Goal: Task Accomplishment & Management: Complete application form

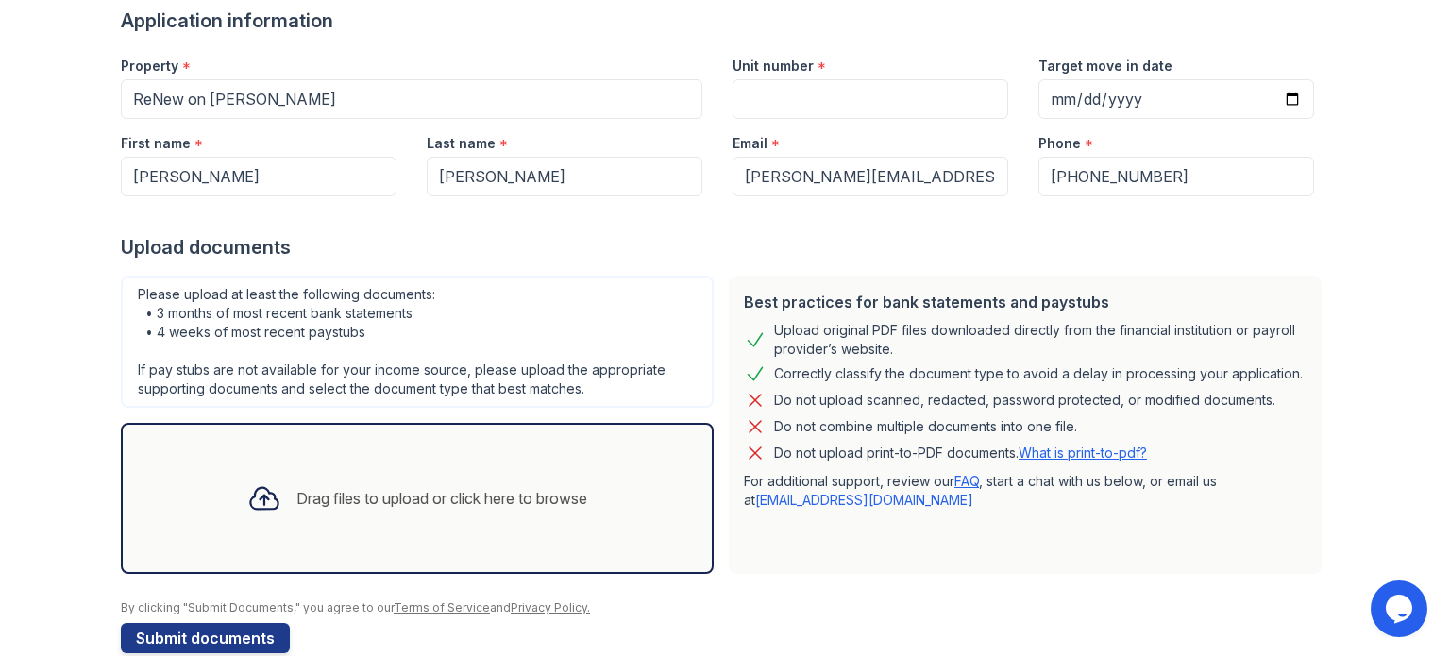
scroll to position [184, 0]
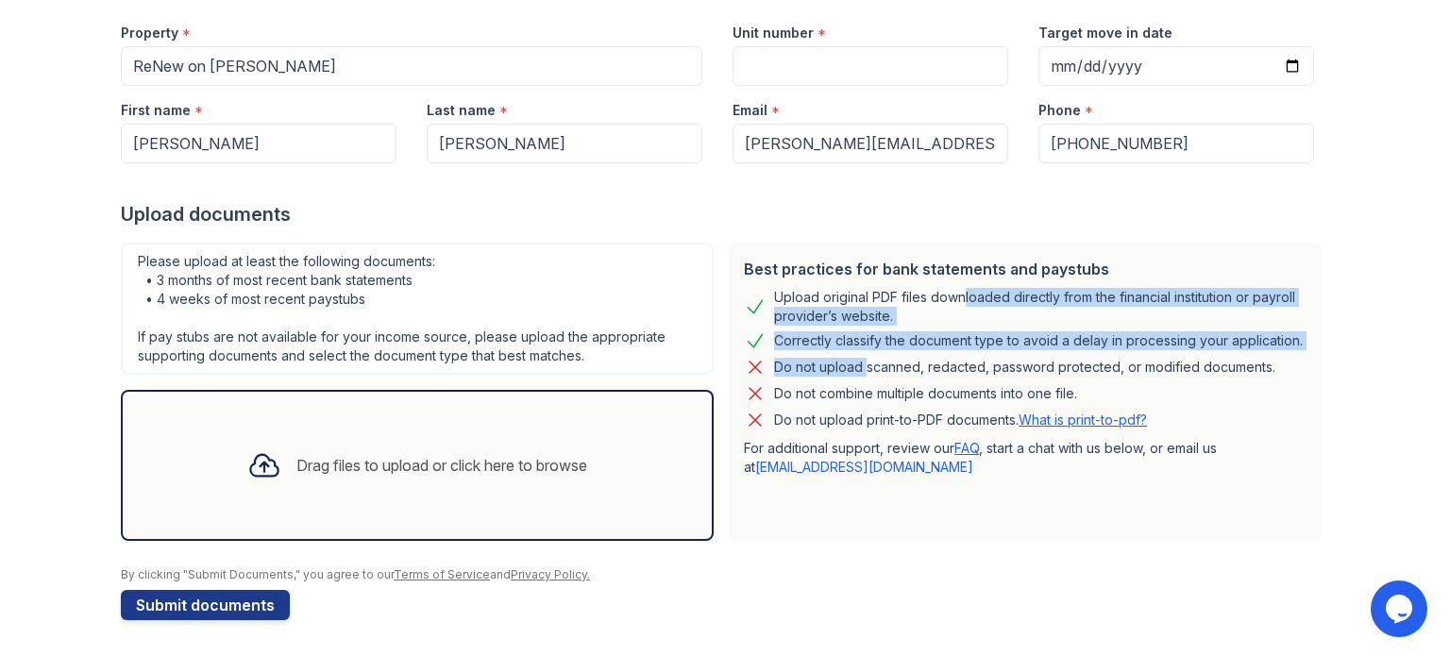
drag, startPoint x: 857, startPoint y: 373, endPoint x: 950, endPoint y: 290, distance: 125.0
click at [950, 290] on div "Best practices for bank statements and paystubs Upload original PDF files downl…" at bounding box center [1025, 392] width 593 height 298
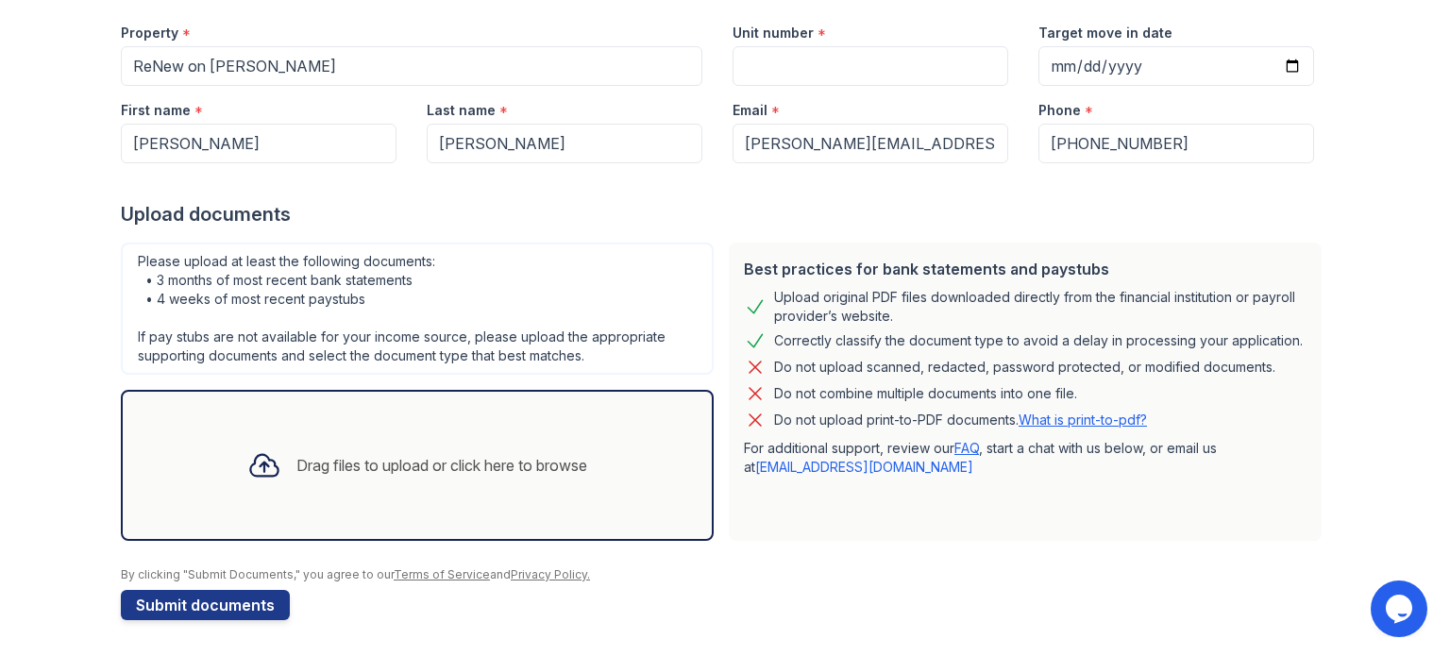
click at [1085, 199] on div at bounding box center [725, 182] width 1208 height 38
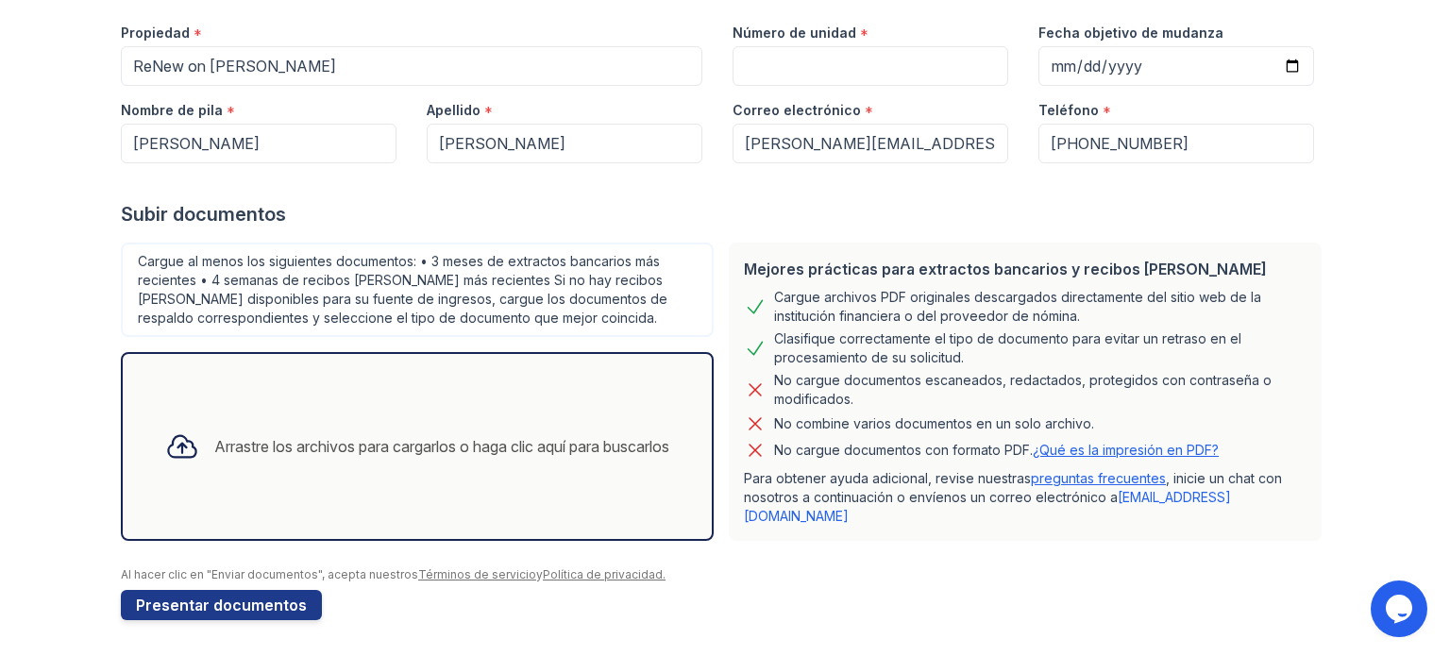
scroll to position [166, 0]
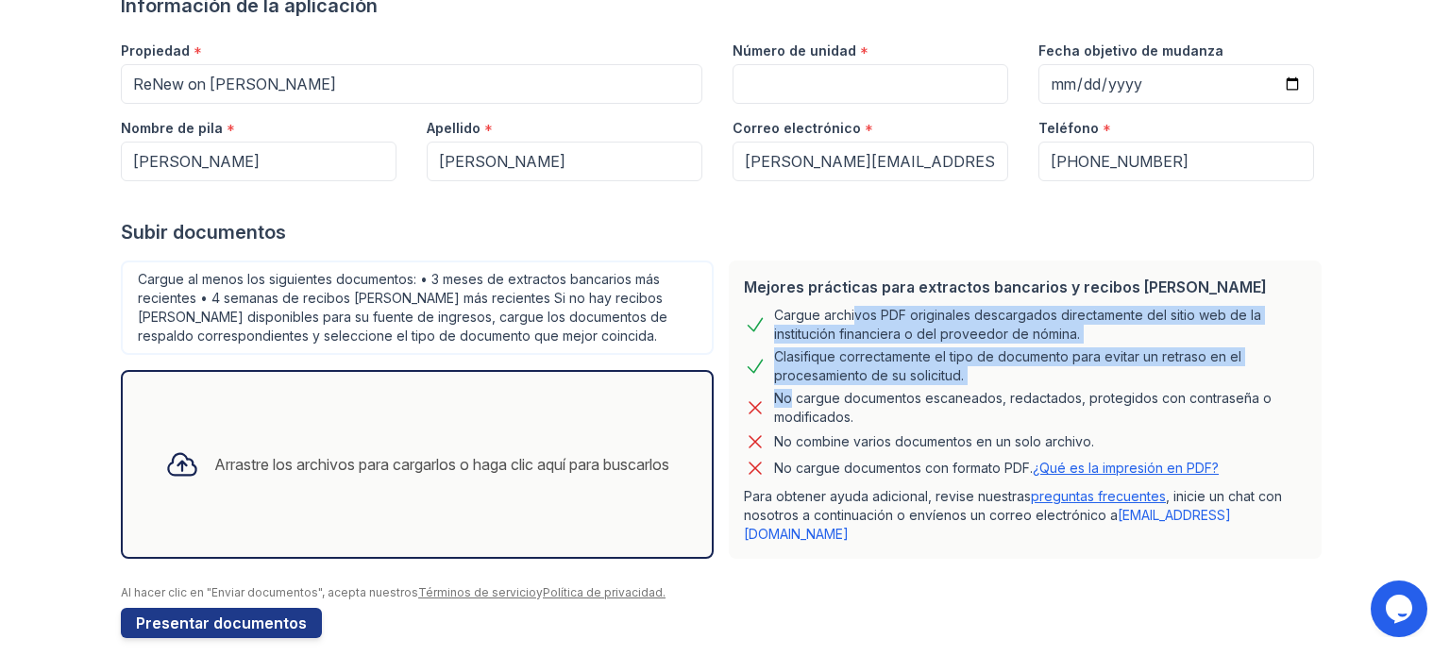
drag, startPoint x: 780, startPoint y: 395, endPoint x: 669, endPoint y: 302, distance: 144.7
click at [772, 310] on div "Mejores prácticas para extractos bancarios y recibos [PERSON_NAME] Cargue archi…" at bounding box center [1025, 409] width 593 height 298
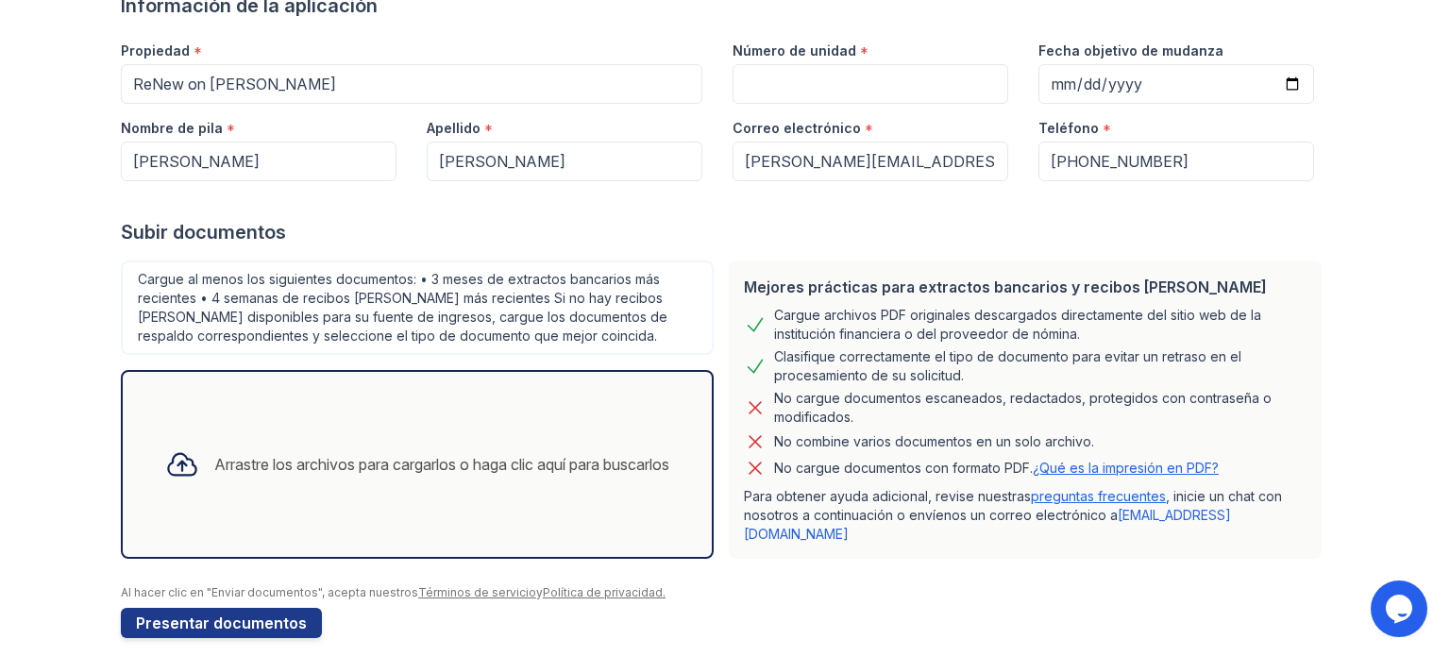
click at [565, 301] on font "Cargue al menos los siguientes documentos: • 3 meses de extractos bancarios más…" at bounding box center [404, 307] width 533 height 73
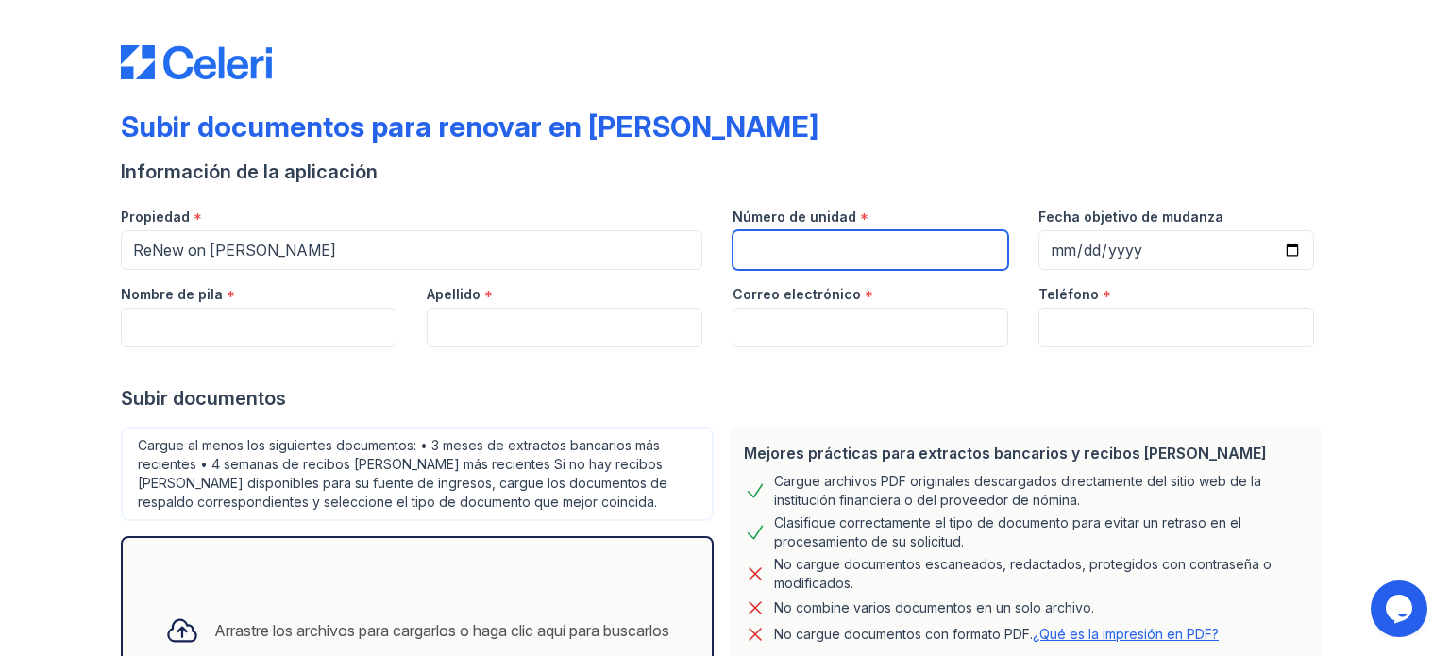
click at [837, 256] on input "Número de unidad" at bounding box center [870, 250] width 276 height 40
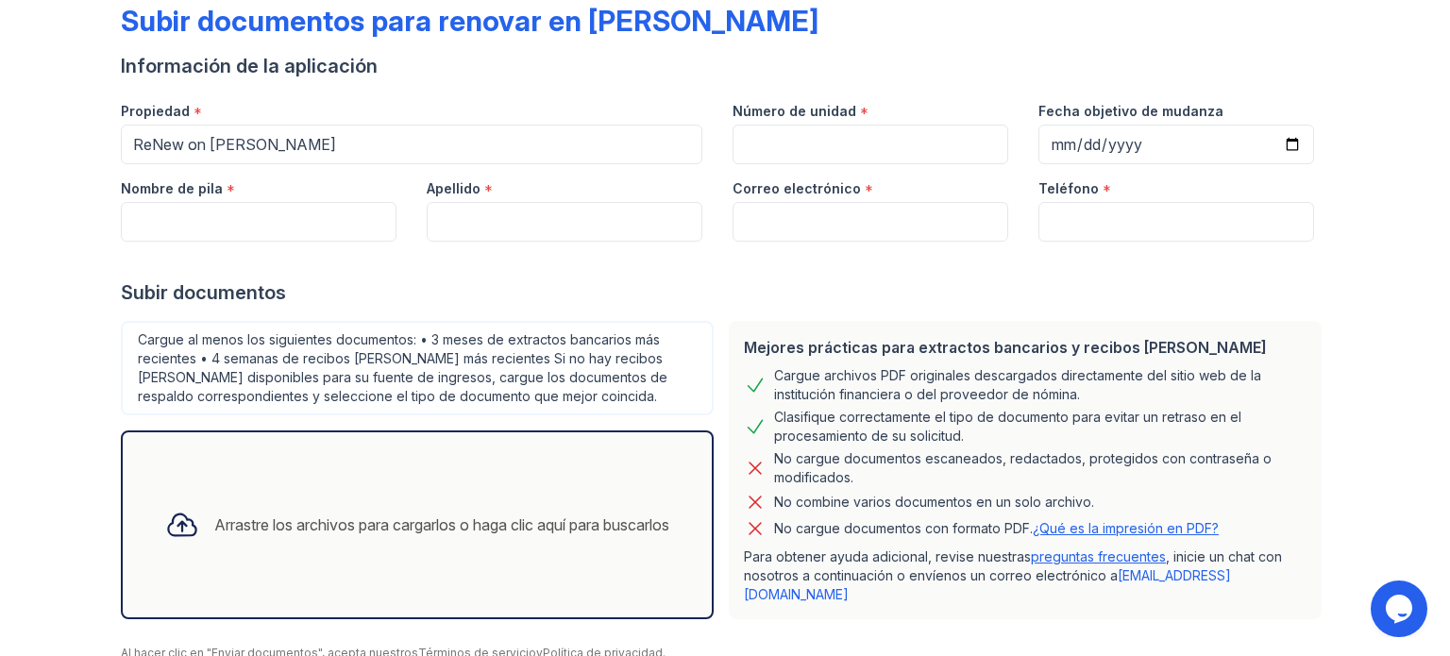
scroll to position [166, 0]
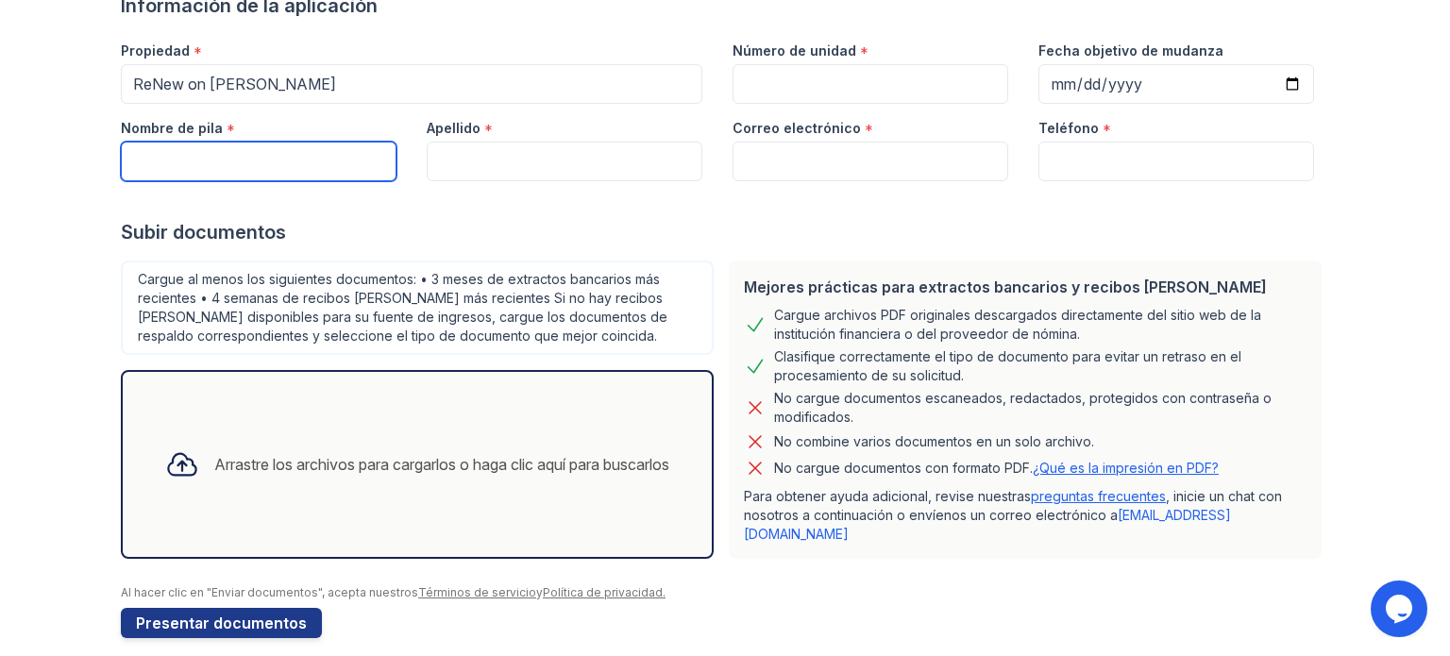
click at [279, 165] on input "Nombre de pila" at bounding box center [259, 162] width 276 height 40
type input "Andres Manuel"
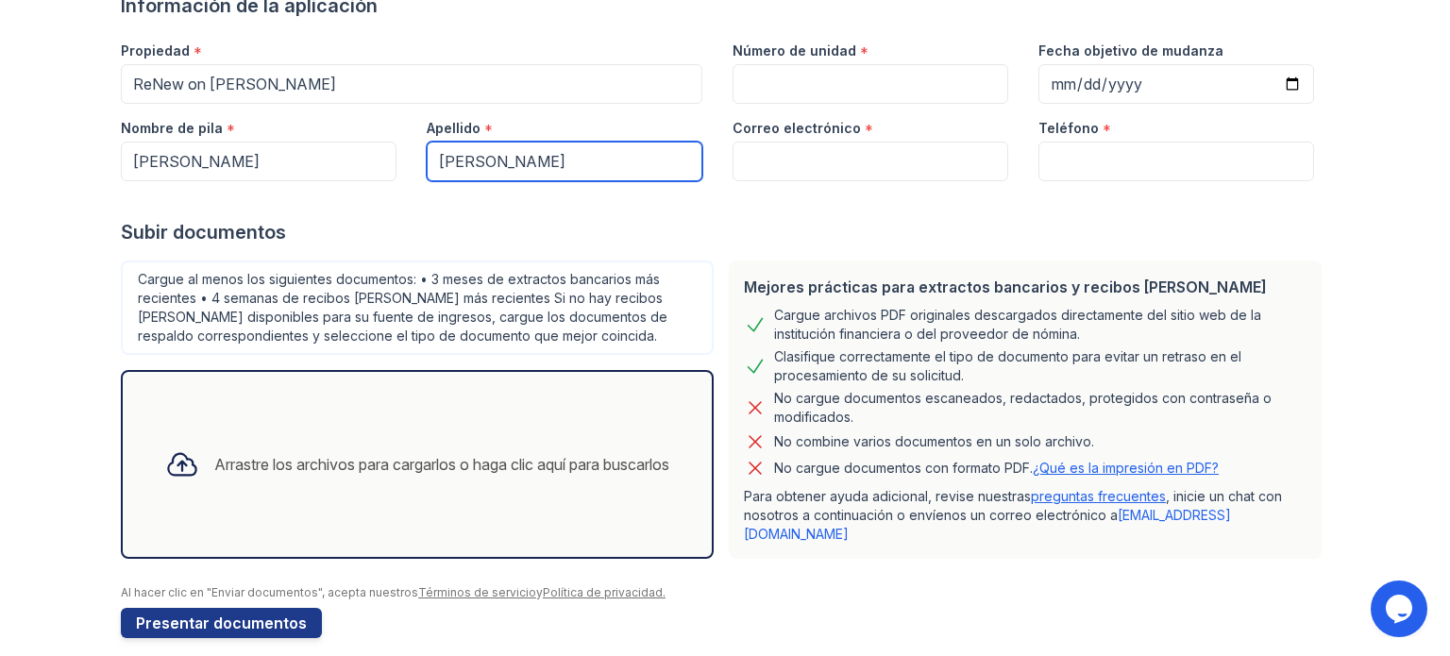
type input "[PERSON_NAME]"
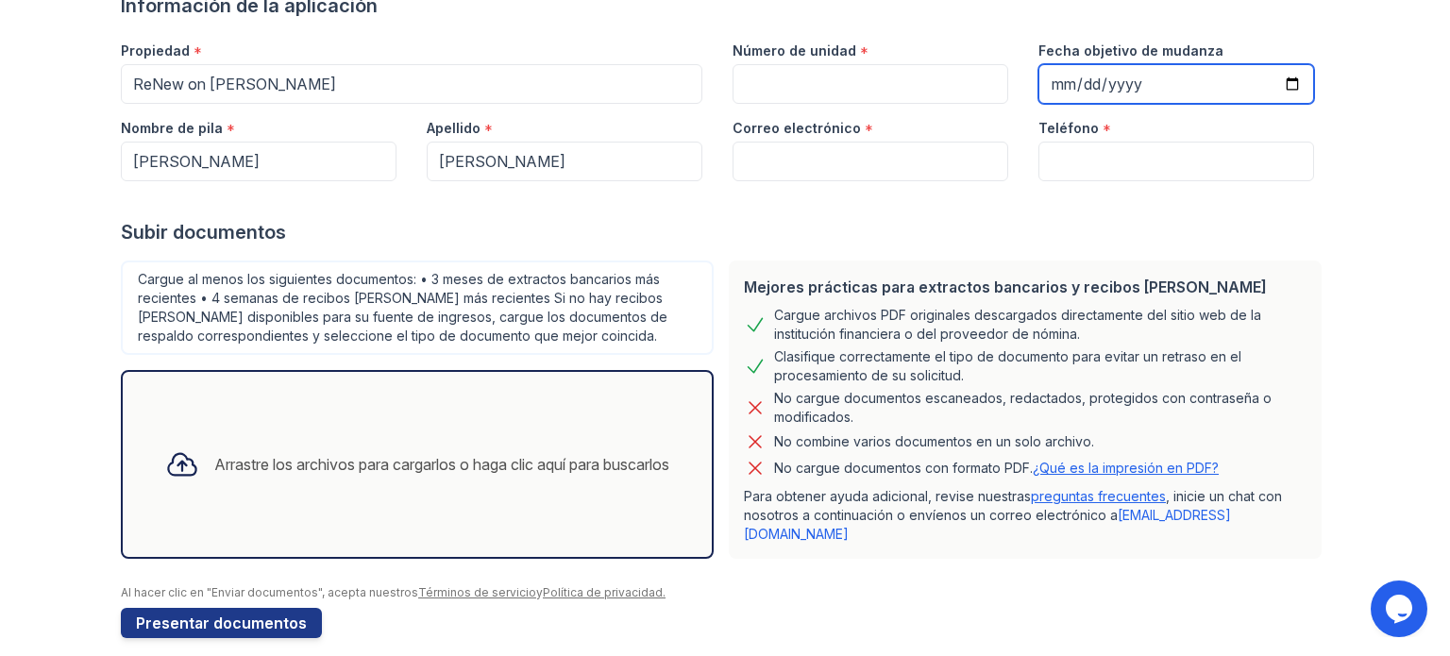
click at [1276, 86] on input "Fecha objetivo de mudanza" at bounding box center [1176, 84] width 276 height 40
click at [860, 56] on font "*" at bounding box center [864, 52] width 8 height 19
click at [860, 48] on font "*" at bounding box center [864, 52] width 8 height 19
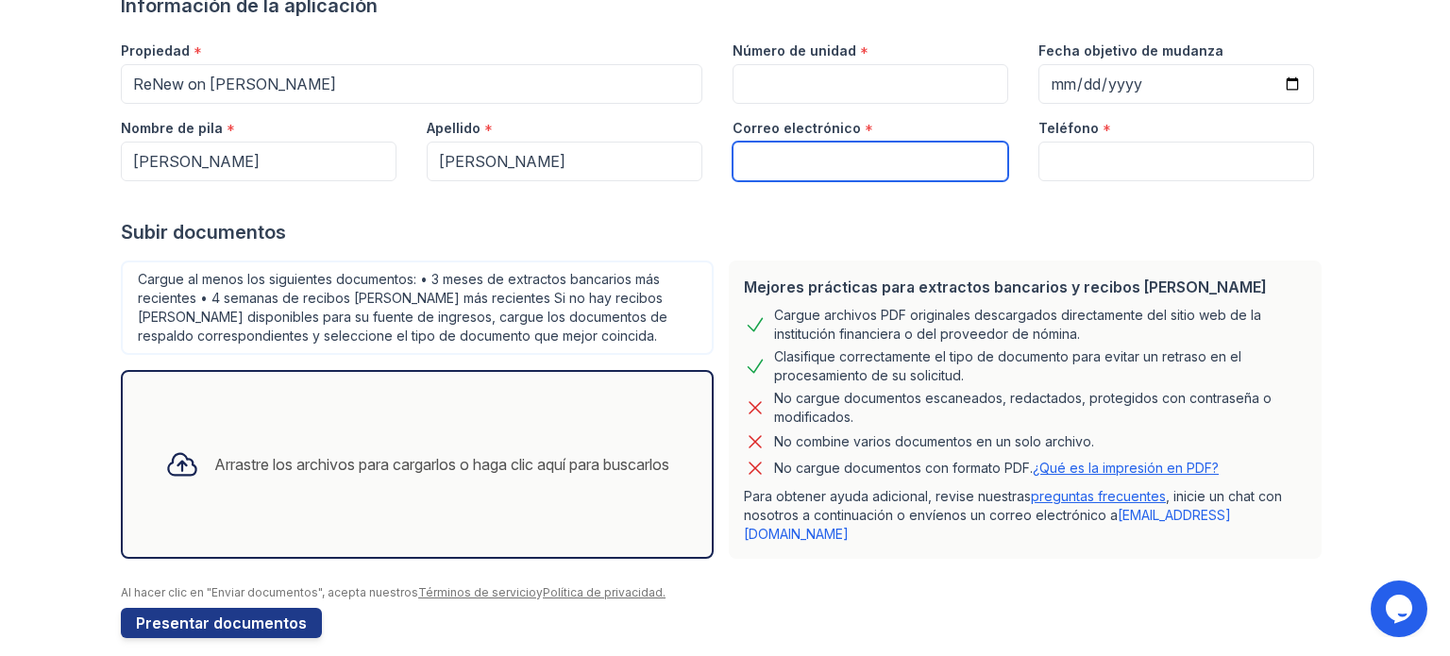
click at [826, 161] on input "Correo electrónico" at bounding box center [870, 162] width 276 height 40
type input "[PERSON_NAME][EMAIL_ADDRESS][DOMAIN_NAME]"
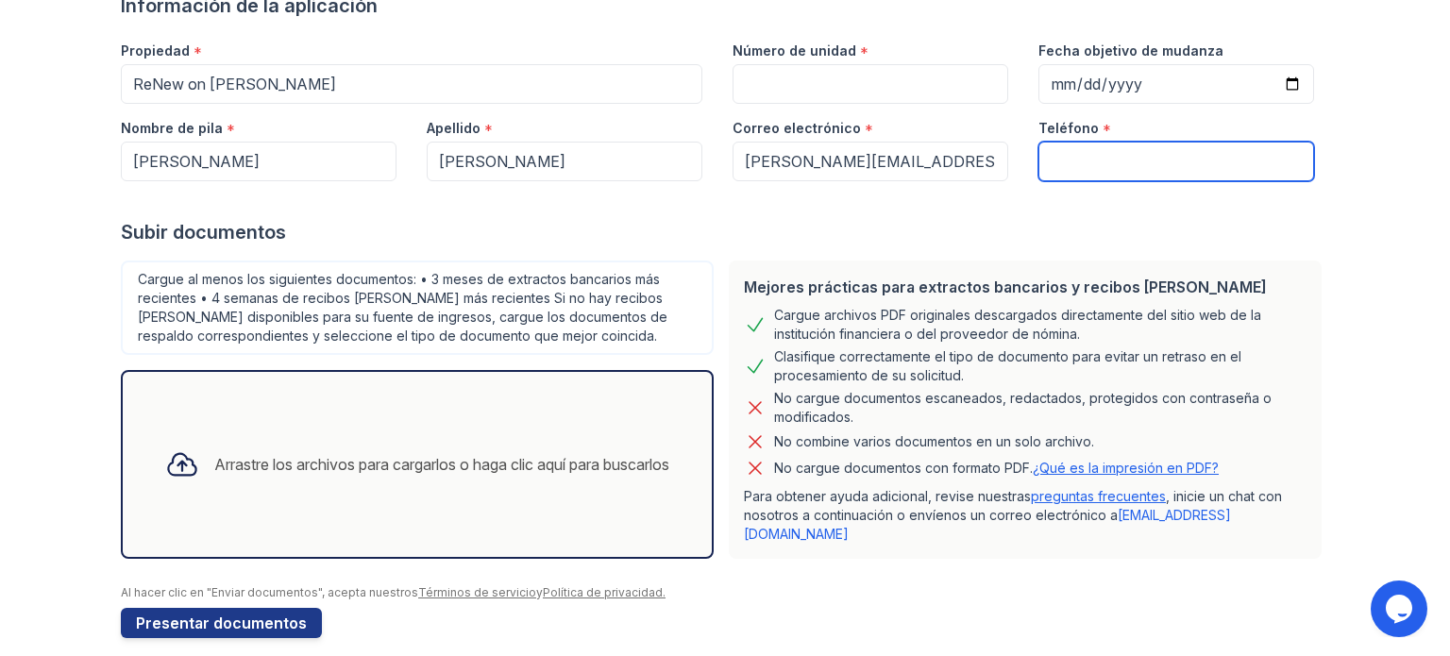
click at [1110, 164] on input "Teléfono" at bounding box center [1176, 162] width 276 height 40
click at [1067, 162] on input "2242925" at bounding box center [1176, 162] width 276 height 40
type input "2243232925"
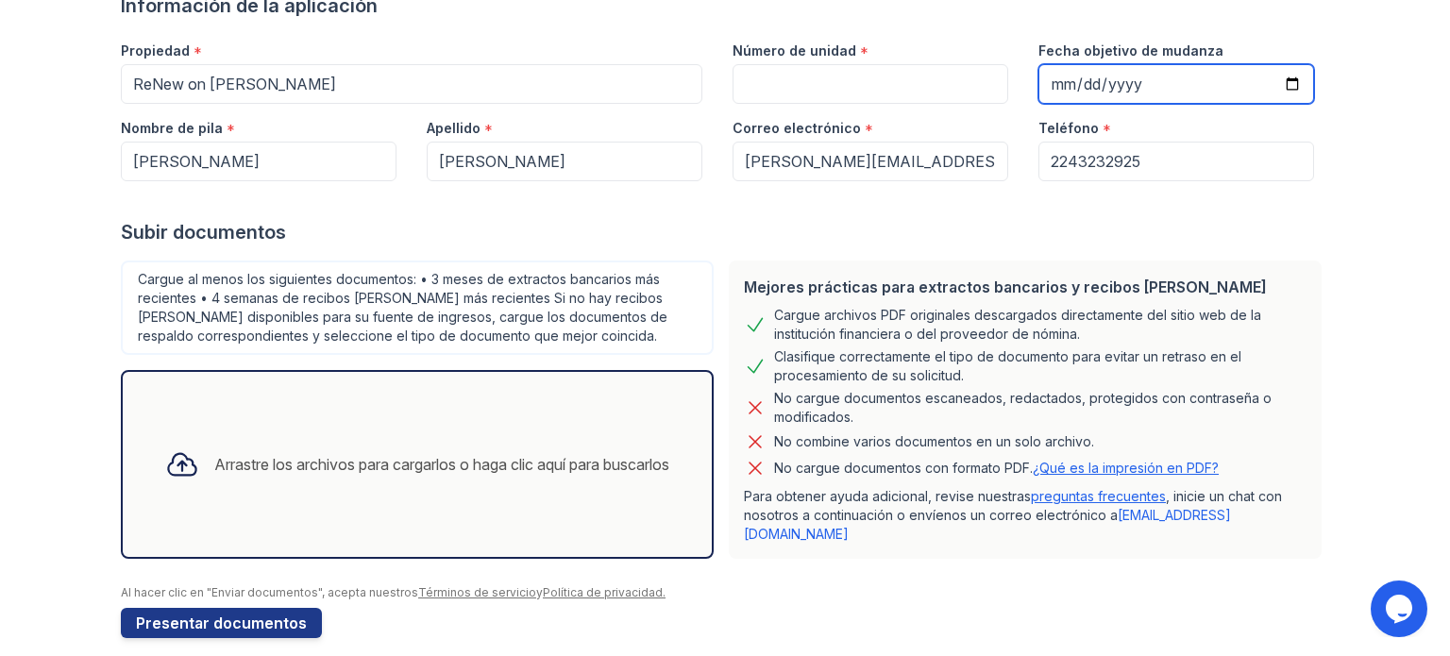
click at [1111, 72] on input "Fecha objetivo de mudanza" at bounding box center [1176, 84] width 276 height 40
click at [1290, 89] on input "Fecha objetivo de mudanza" at bounding box center [1176, 84] width 276 height 40
click at [1291, 84] on input "2025-10-30" at bounding box center [1176, 84] width 276 height 40
type input "2025-10-03"
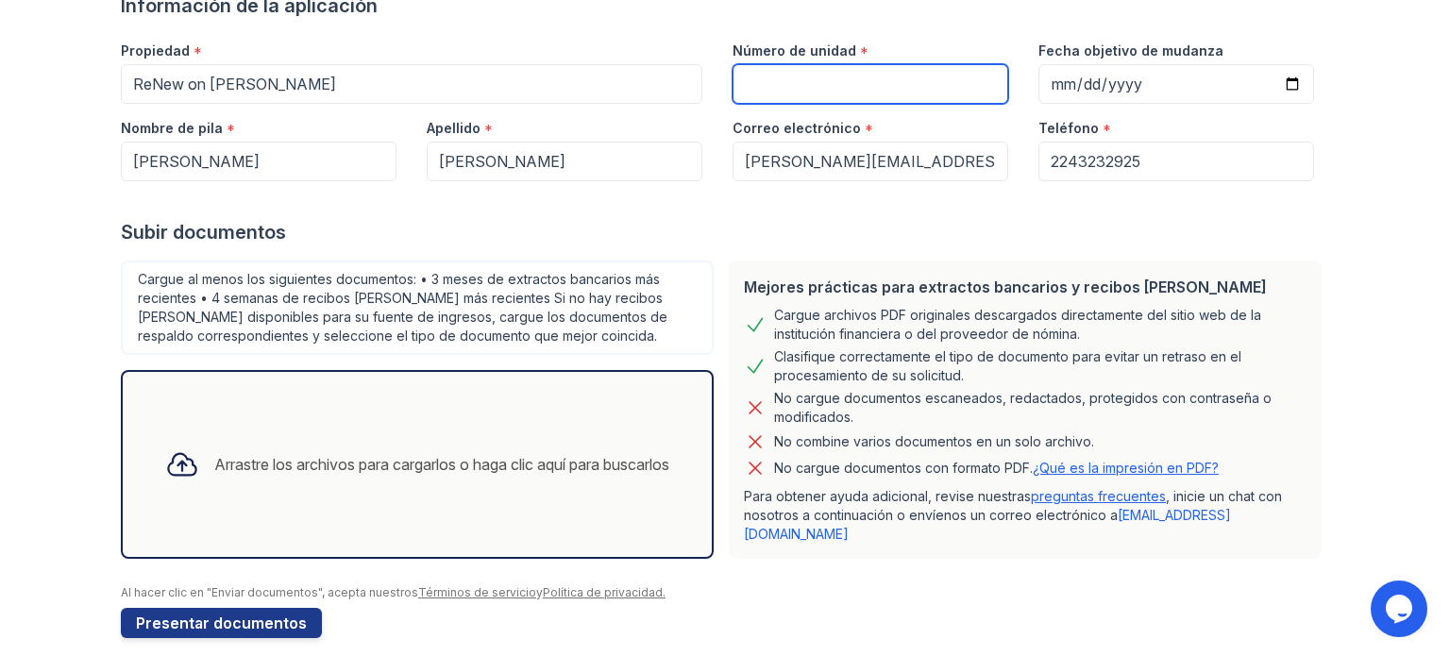
click at [883, 87] on input "Número de unidad" at bounding box center [870, 84] width 276 height 40
type input "328"
click at [419, 420] on div "Arrastre los archivos para cargarlos o haga clic aquí para buscarlos" at bounding box center [417, 464] width 593 height 189
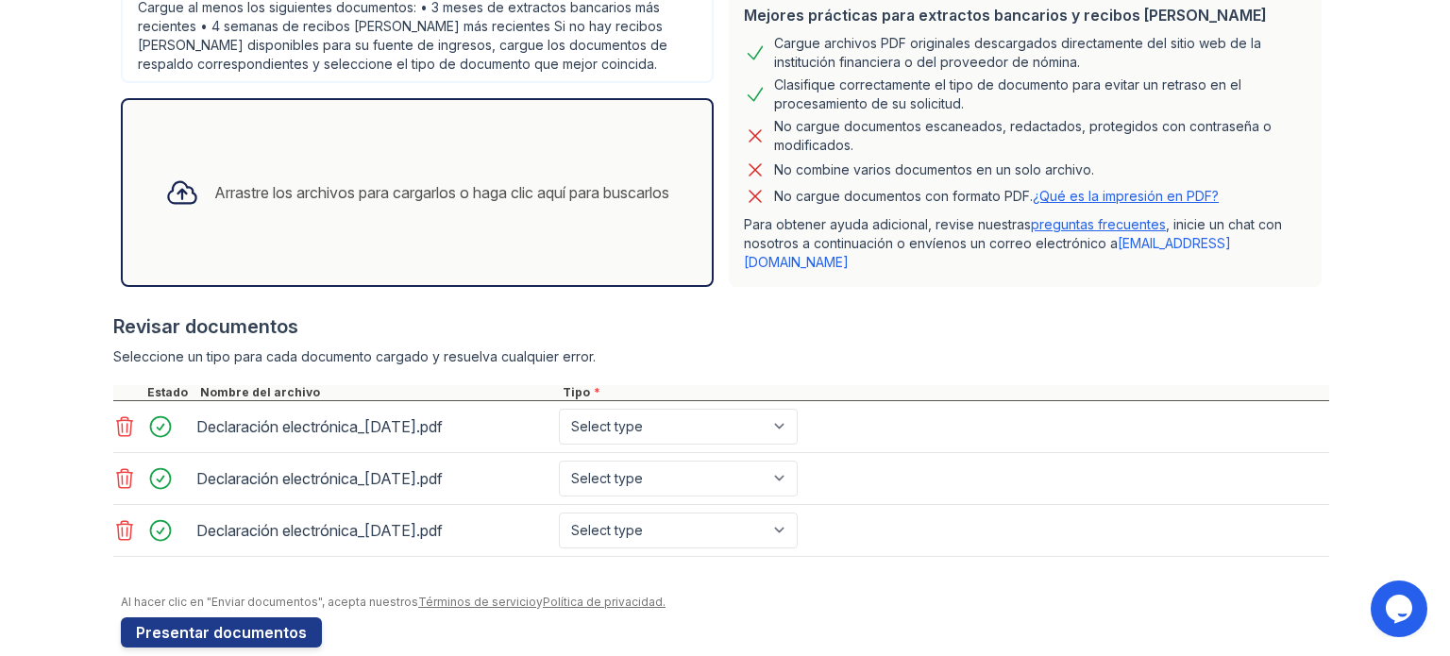
scroll to position [445, 0]
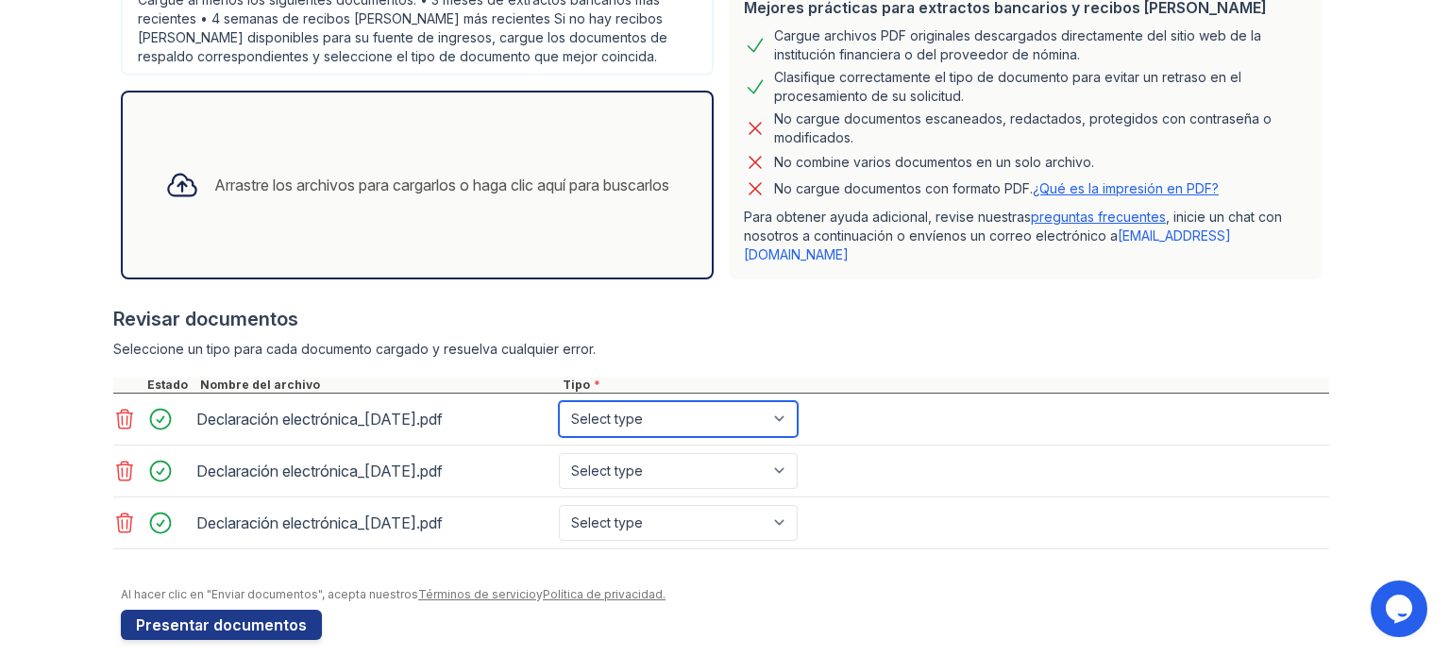
click at [750, 401] on select "Select type Paystub Bank Statement Offer Letter Tax Documents Benefit Award Let…" at bounding box center [678, 419] width 239 height 36
select select "bank_statement"
click at [559, 401] on select "Select type Paystub Bank Statement Offer Letter Tax Documents Benefit Award Let…" at bounding box center [678, 419] width 239 height 36
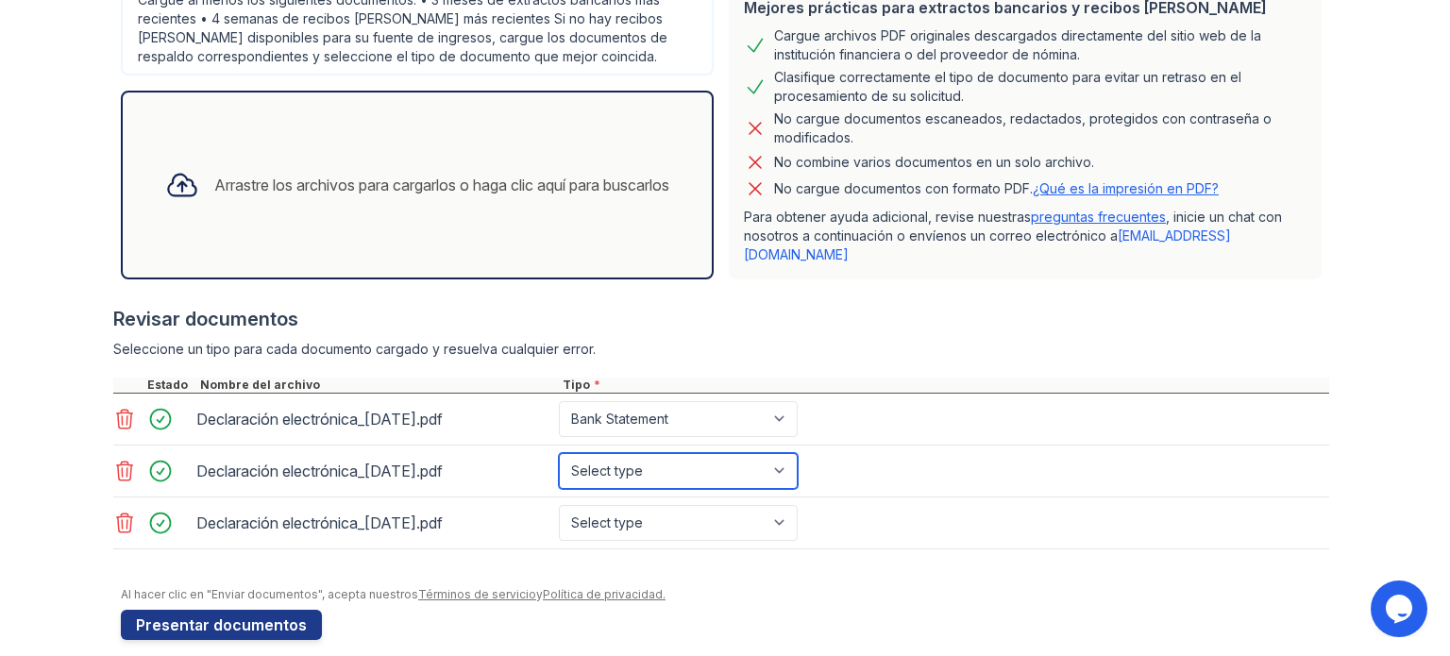
click at [718, 453] on select "Select type Paystub Bank Statement Offer Letter Tax Documents Benefit Award Let…" at bounding box center [678, 471] width 239 height 36
select select "bank_statement"
click at [559, 453] on select "Select type Paystub Bank Statement Offer Letter Tax Documents Benefit Award Let…" at bounding box center [678, 471] width 239 height 36
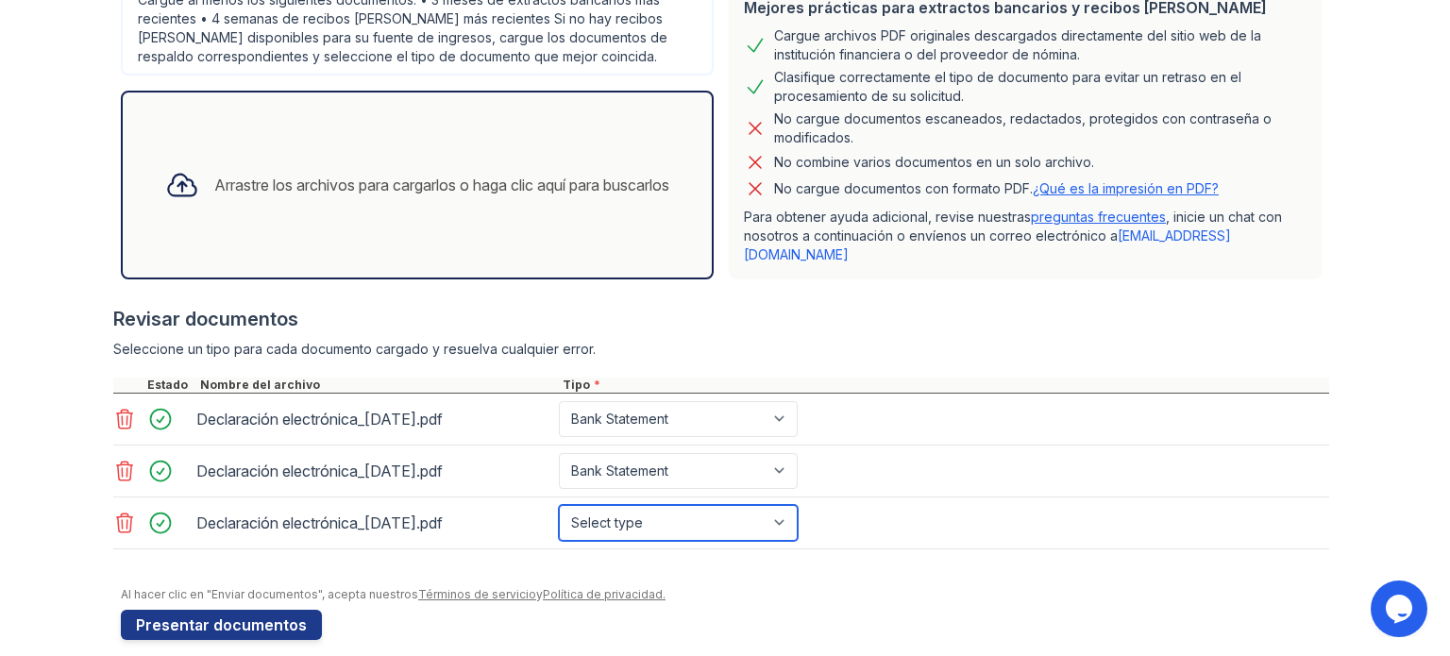
click at [706, 512] on select "Select type Paystub Bank Statement Offer Letter Tax Documents Benefit Award Let…" at bounding box center [678, 523] width 239 height 36
select select "bank_statement"
click at [559, 505] on select "Select type Paystub Bank Statement Offer Letter Tax Documents Benefit Award Let…" at bounding box center [678, 523] width 239 height 36
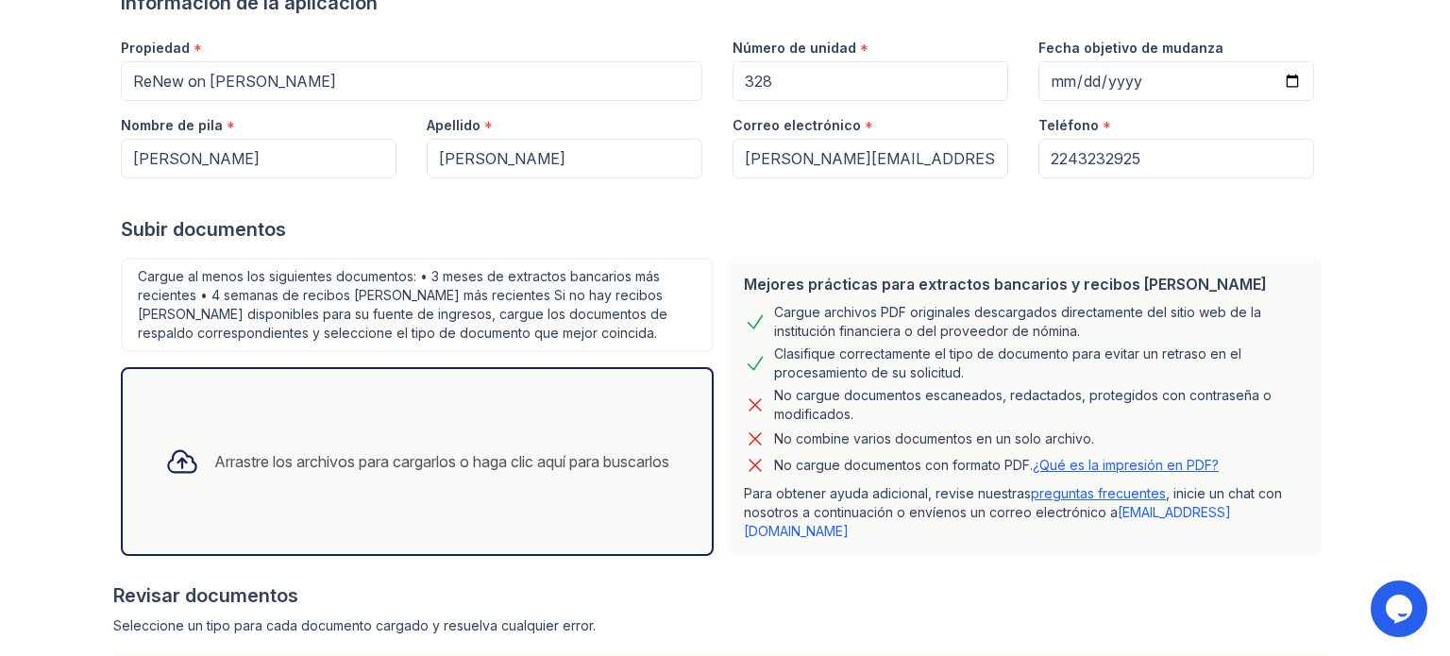
scroll to position [162, 0]
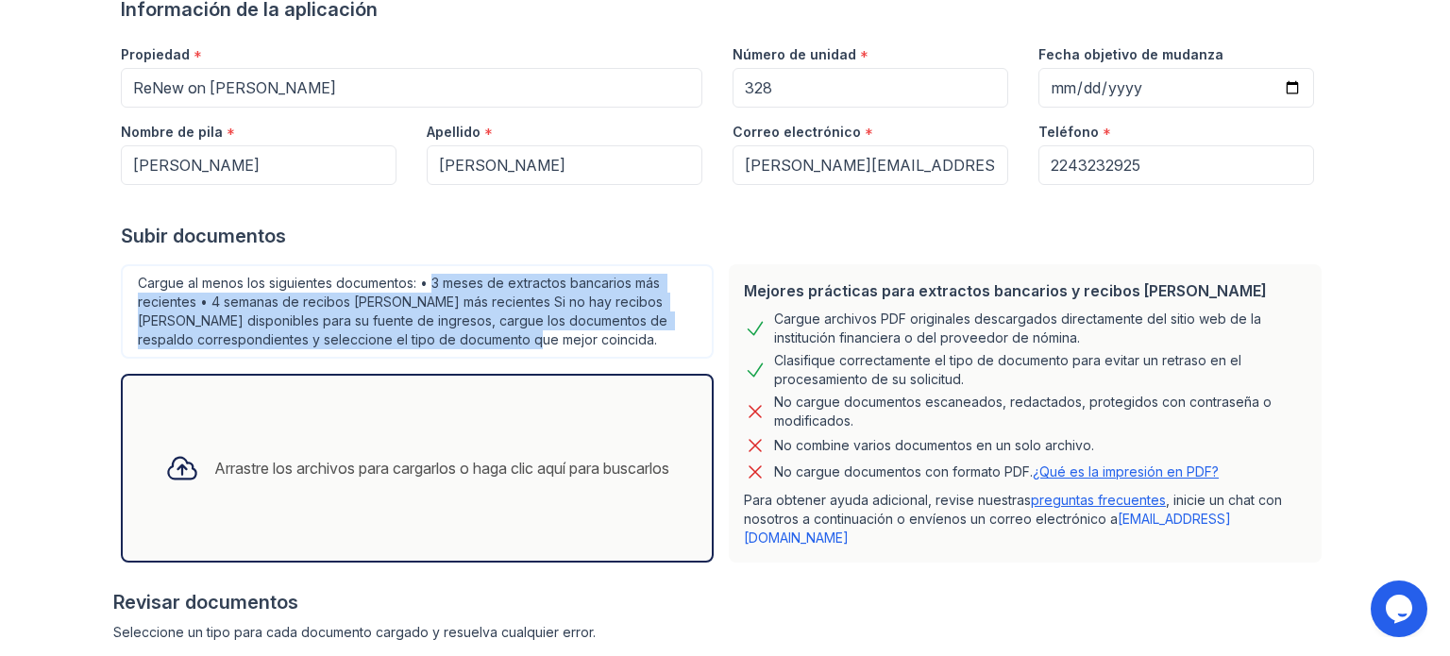
drag, startPoint x: 428, startPoint y: 285, endPoint x: 538, endPoint y: 322, distance: 116.4
click at [524, 331] on font "Cargue al menos los siguientes documentos: • 3 meses de extractos bancarios más…" at bounding box center [404, 311] width 533 height 73
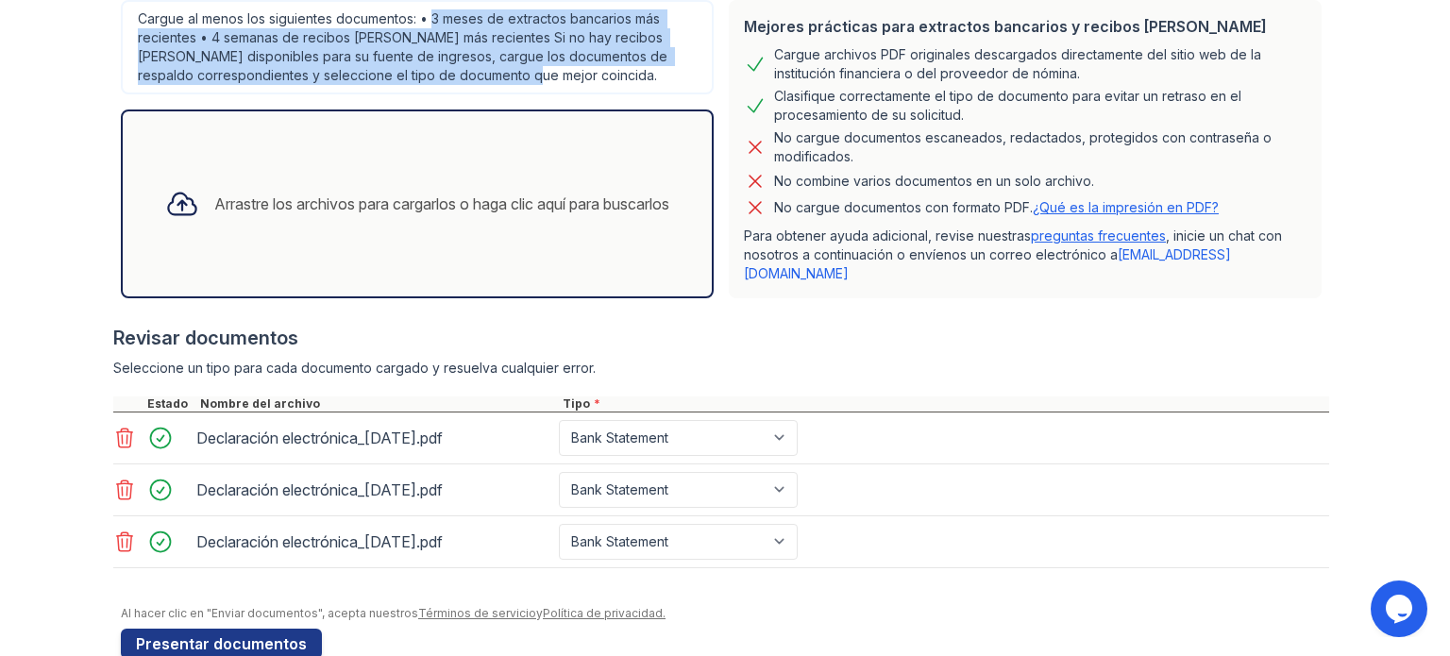
scroll to position [445, 0]
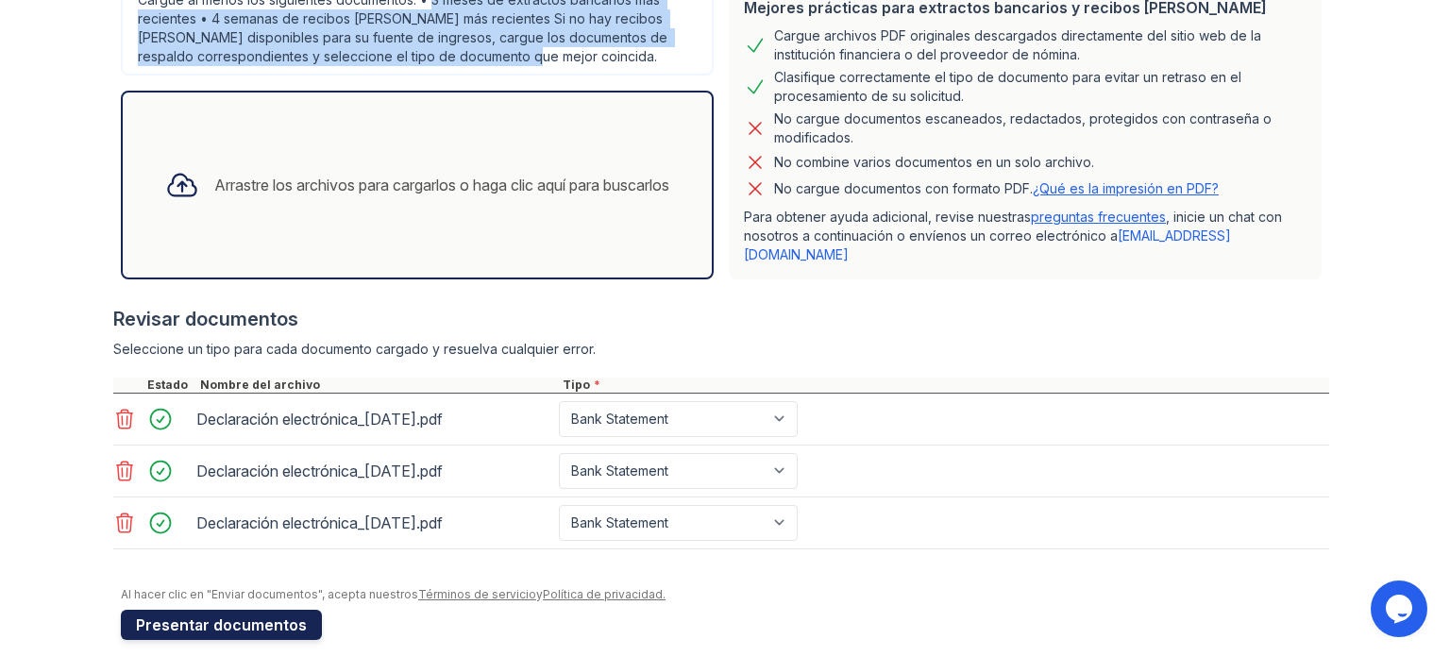
click at [244, 615] on font "Presentar documentos" at bounding box center [221, 624] width 171 height 19
